Goal: Find specific page/section: Find specific page/section

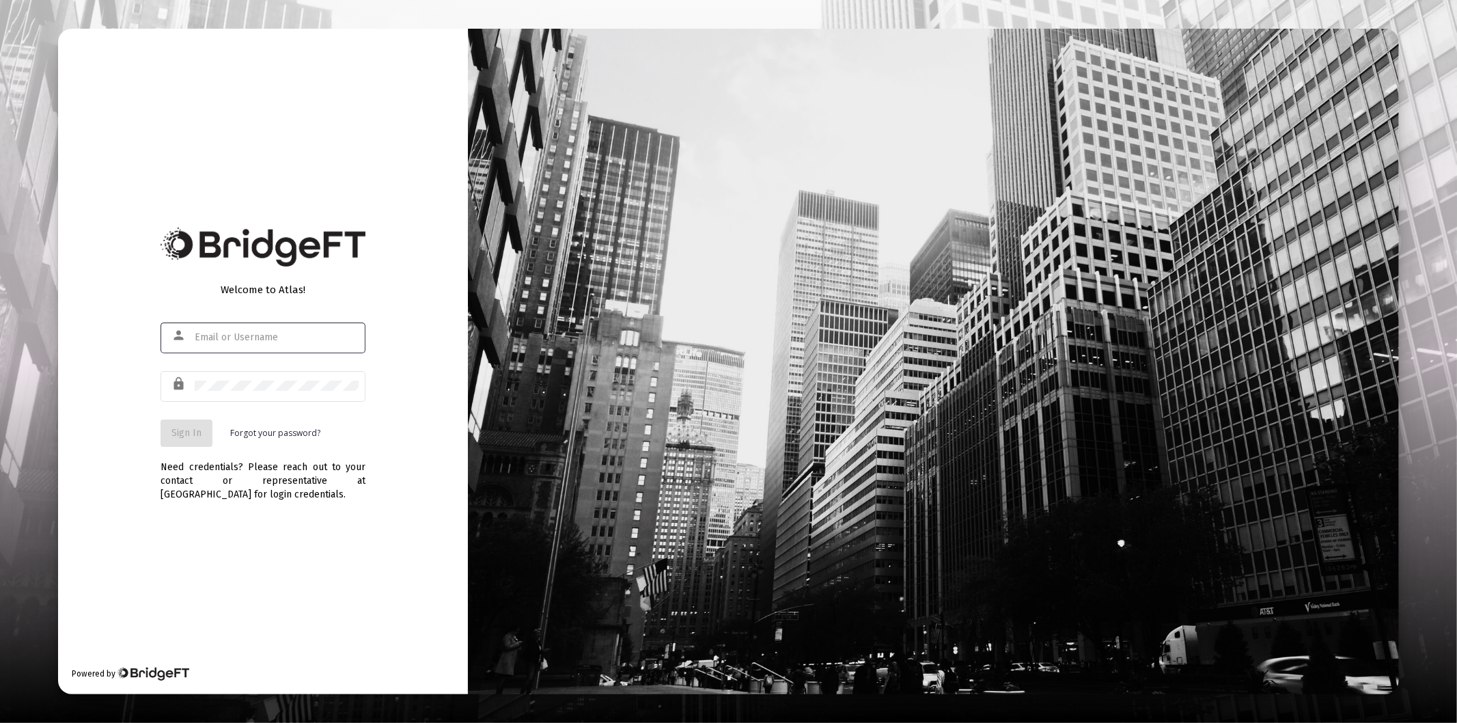
click at [294, 338] on input "text" at bounding box center [277, 337] width 164 height 11
type input "[PERSON_NAME][EMAIL_ADDRESS][DOMAIN_NAME]"
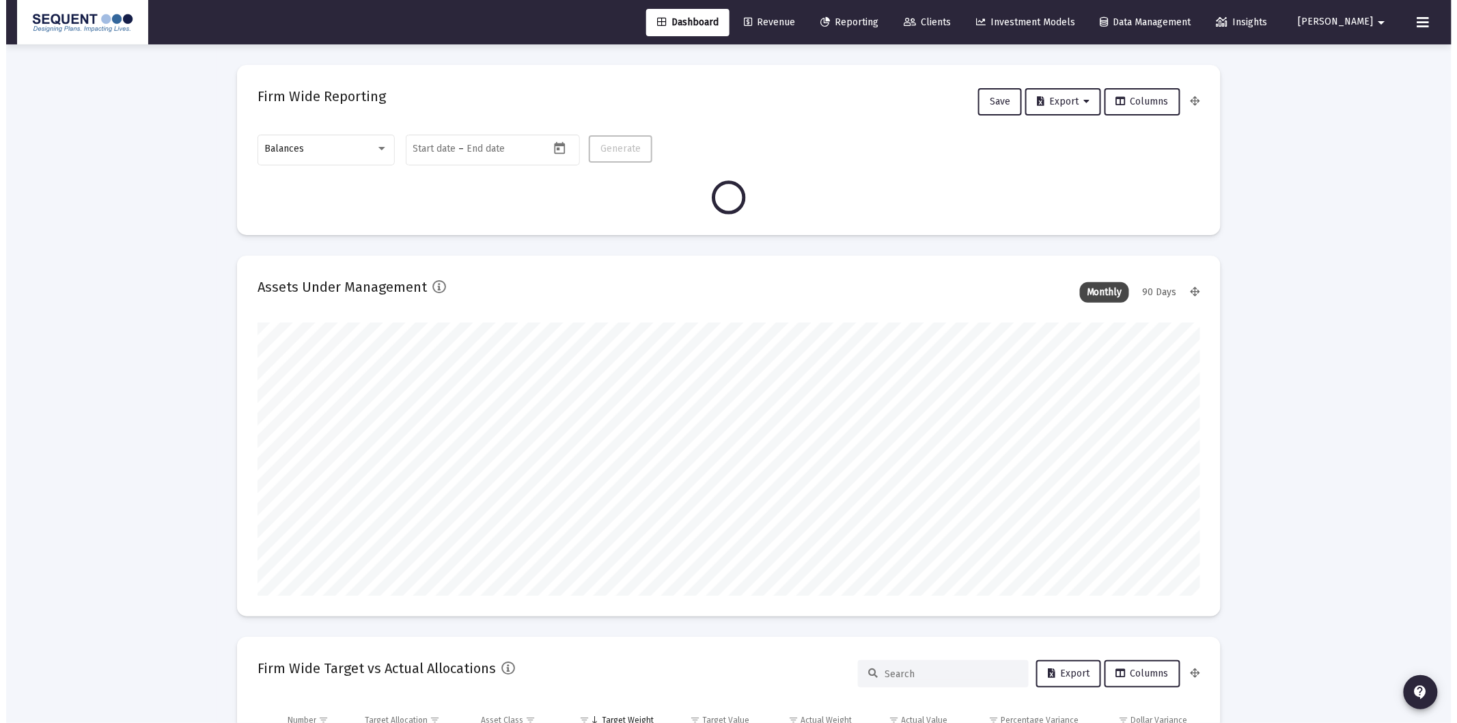
scroll to position [273, 507]
click at [955, 12] on link "Clients" at bounding box center [921, 22] width 69 height 27
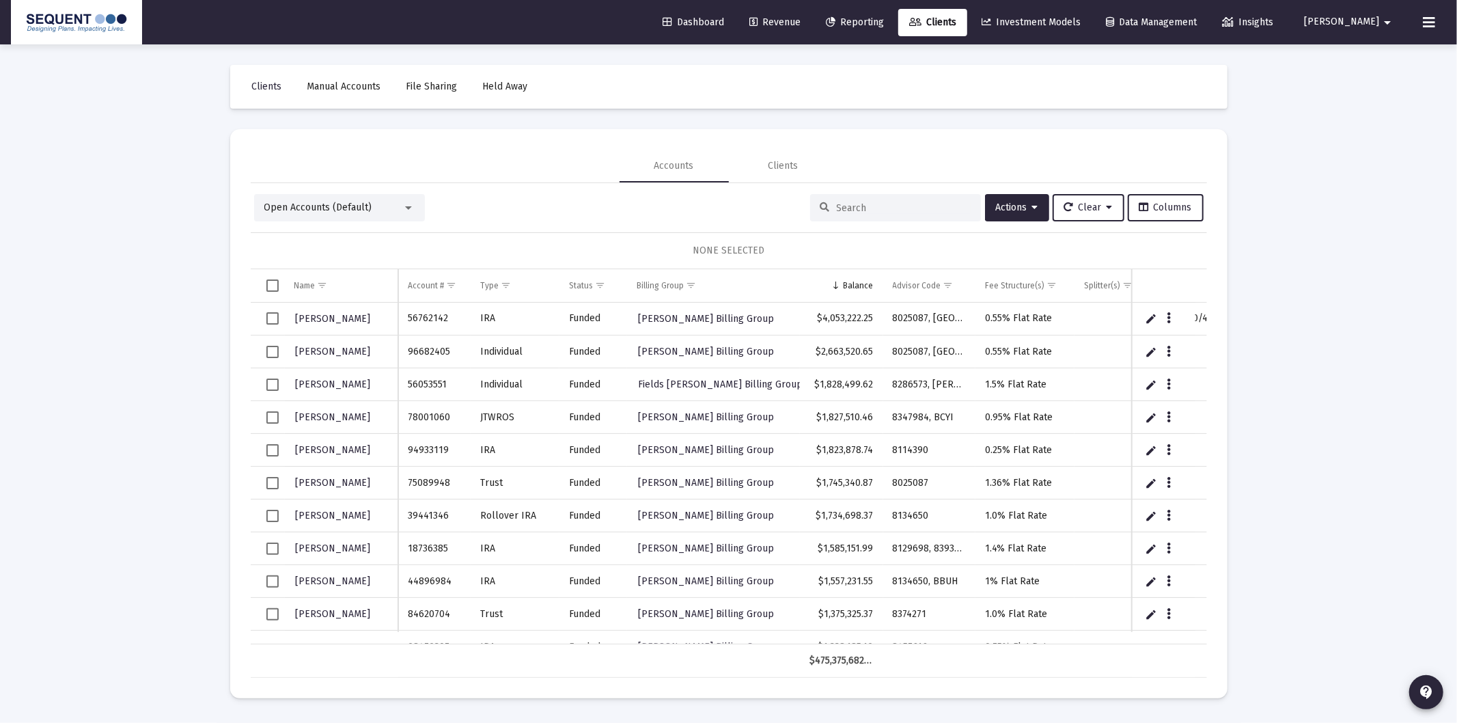
click at [904, 210] on input at bounding box center [904, 208] width 134 height 12
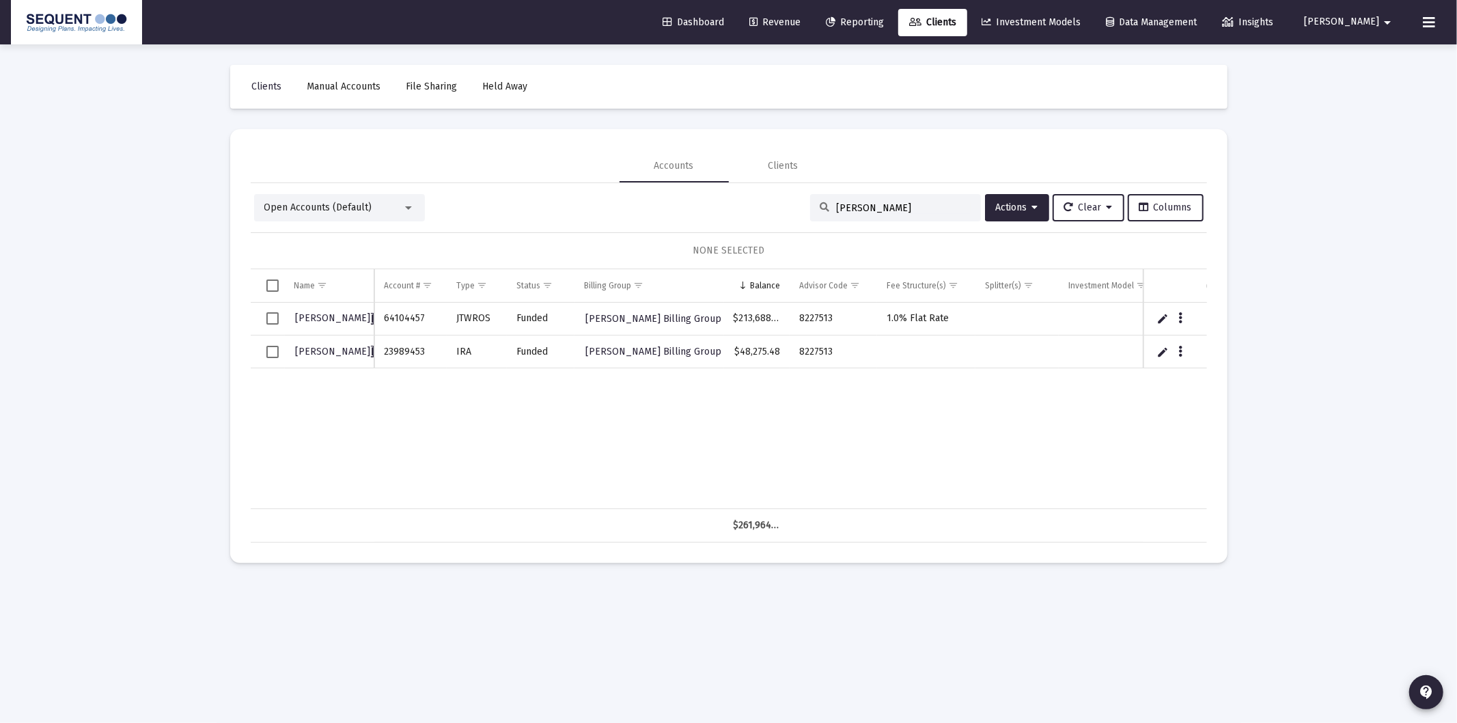
type input "[PERSON_NAME]"
